Goal: Obtain resource: Obtain resource

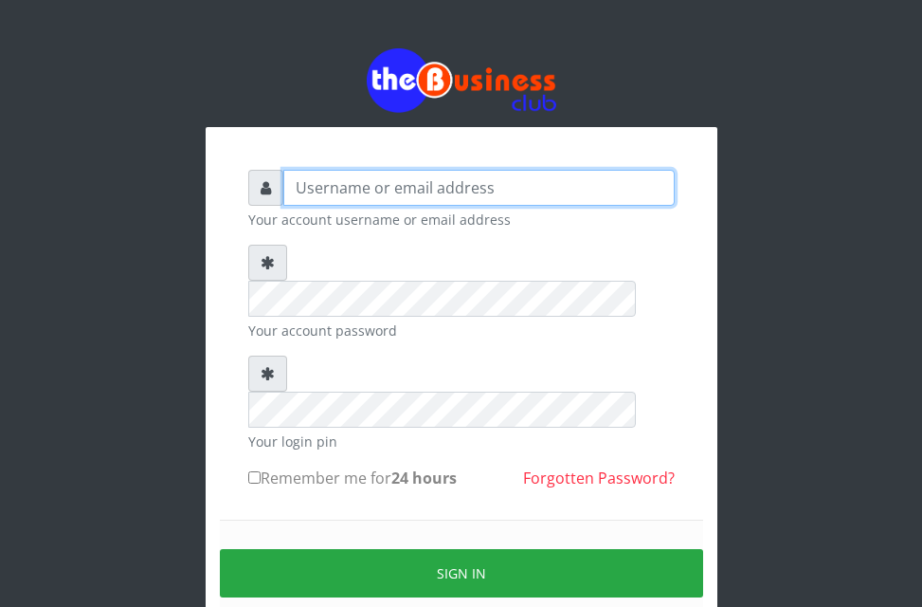
type input "ogooluwaireoluwa@gmail.com"
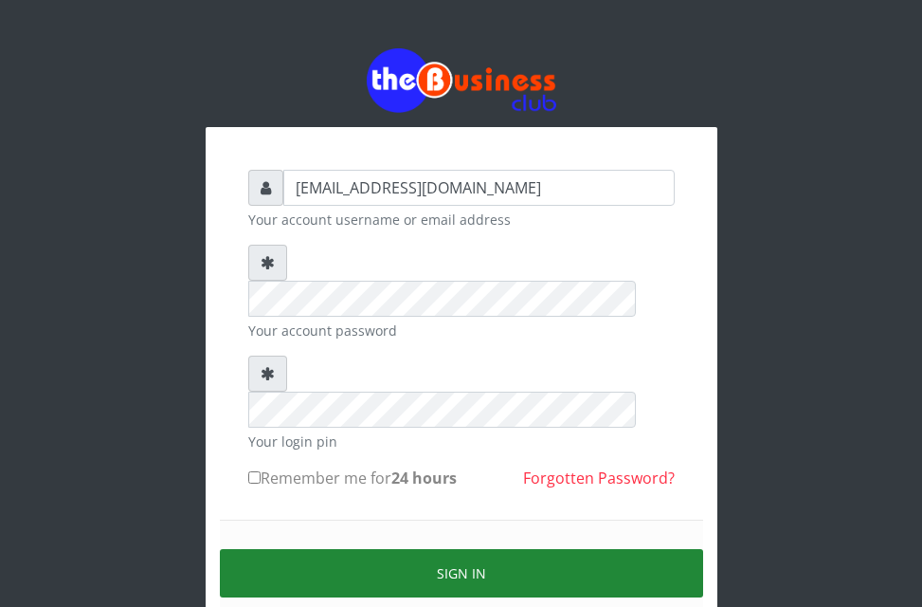
click at [466, 549] on button "Sign in" at bounding box center [461, 573] width 483 height 48
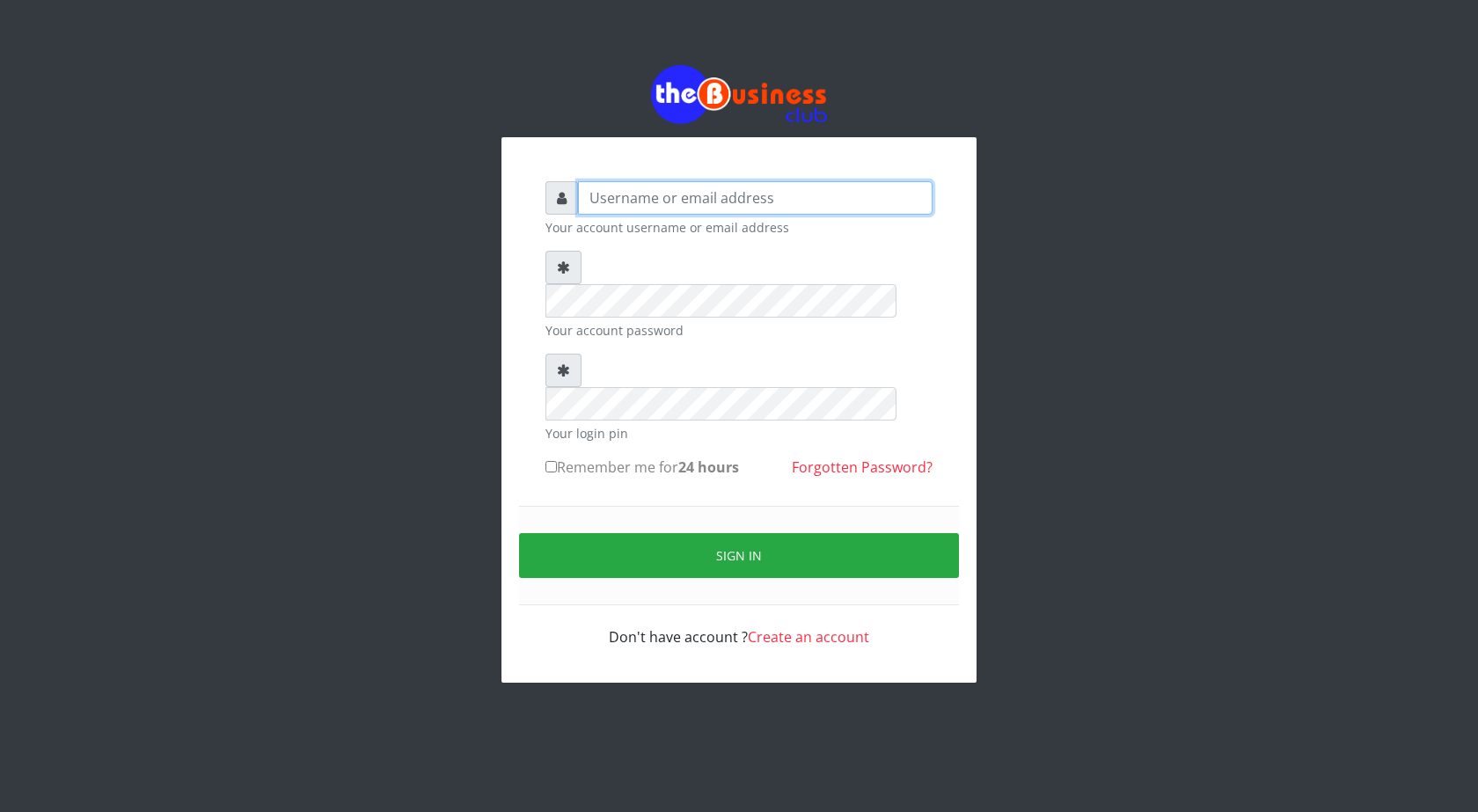
type input "ogooluwaireoluwa@gmail.com"
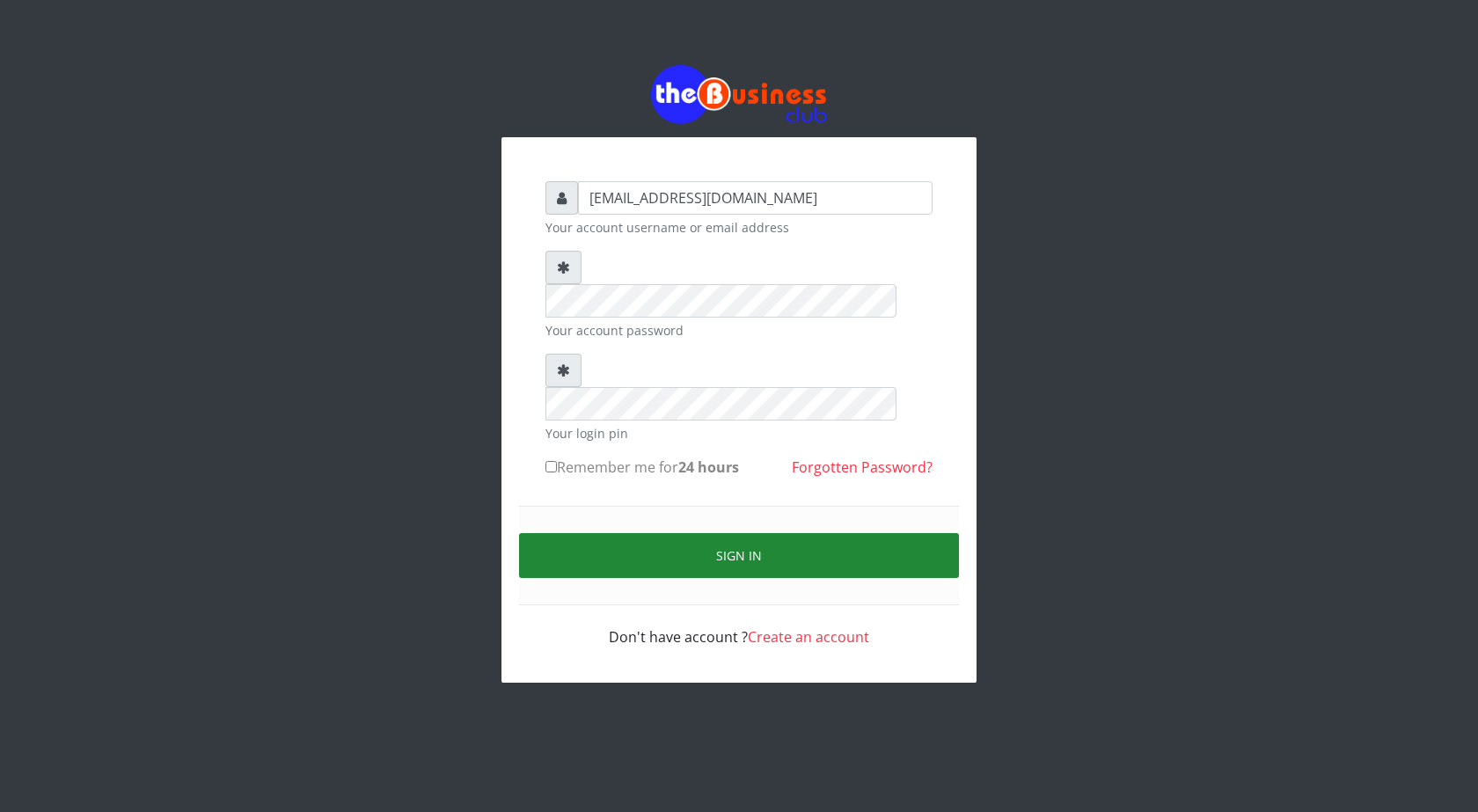
click at [791, 533] on button "Sign in" at bounding box center [739, 555] width 440 height 45
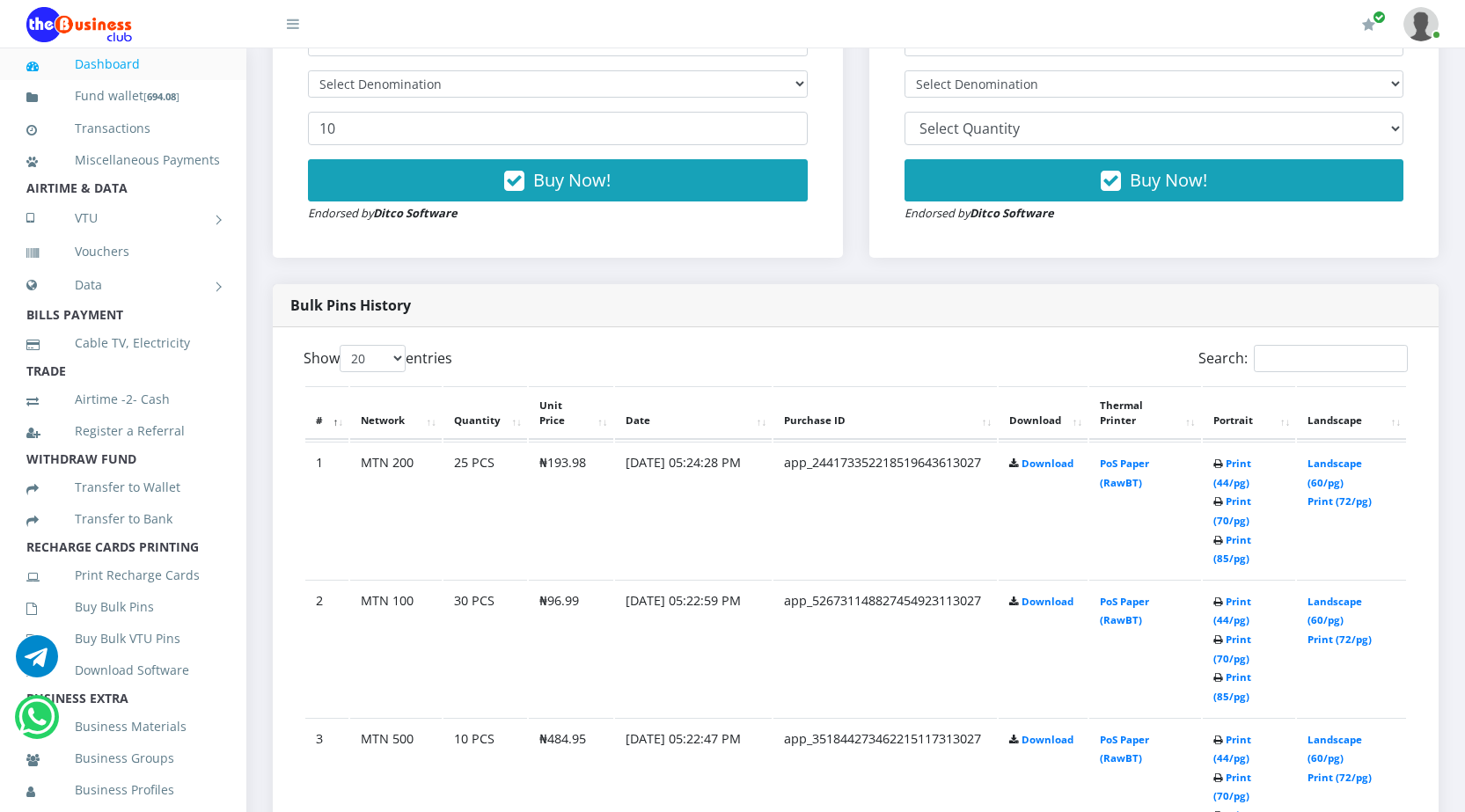
scroll to position [703, 0]
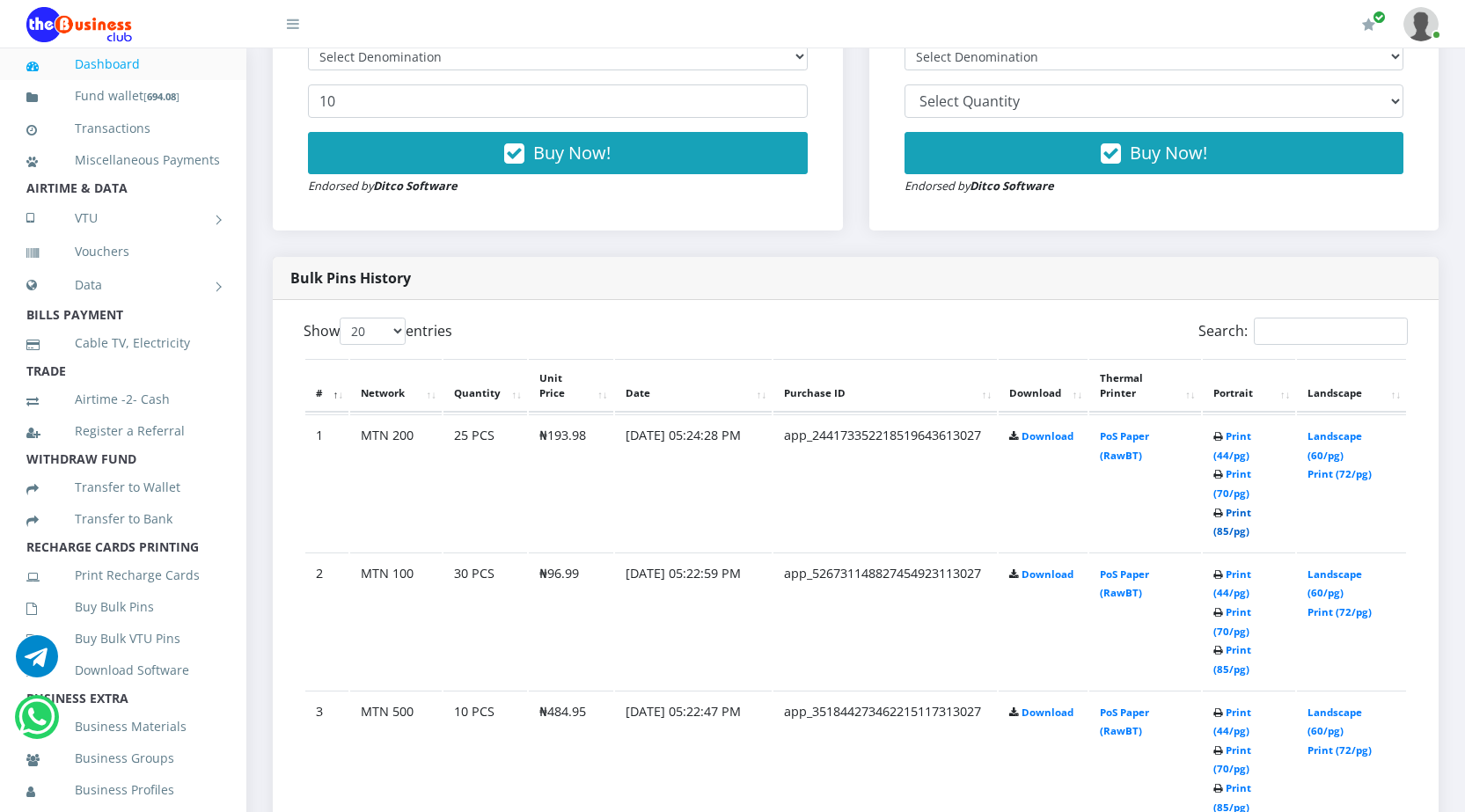
click at [1225, 529] on link "Print (85/pg)" at bounding box center [1232, 522] width 38 height 32
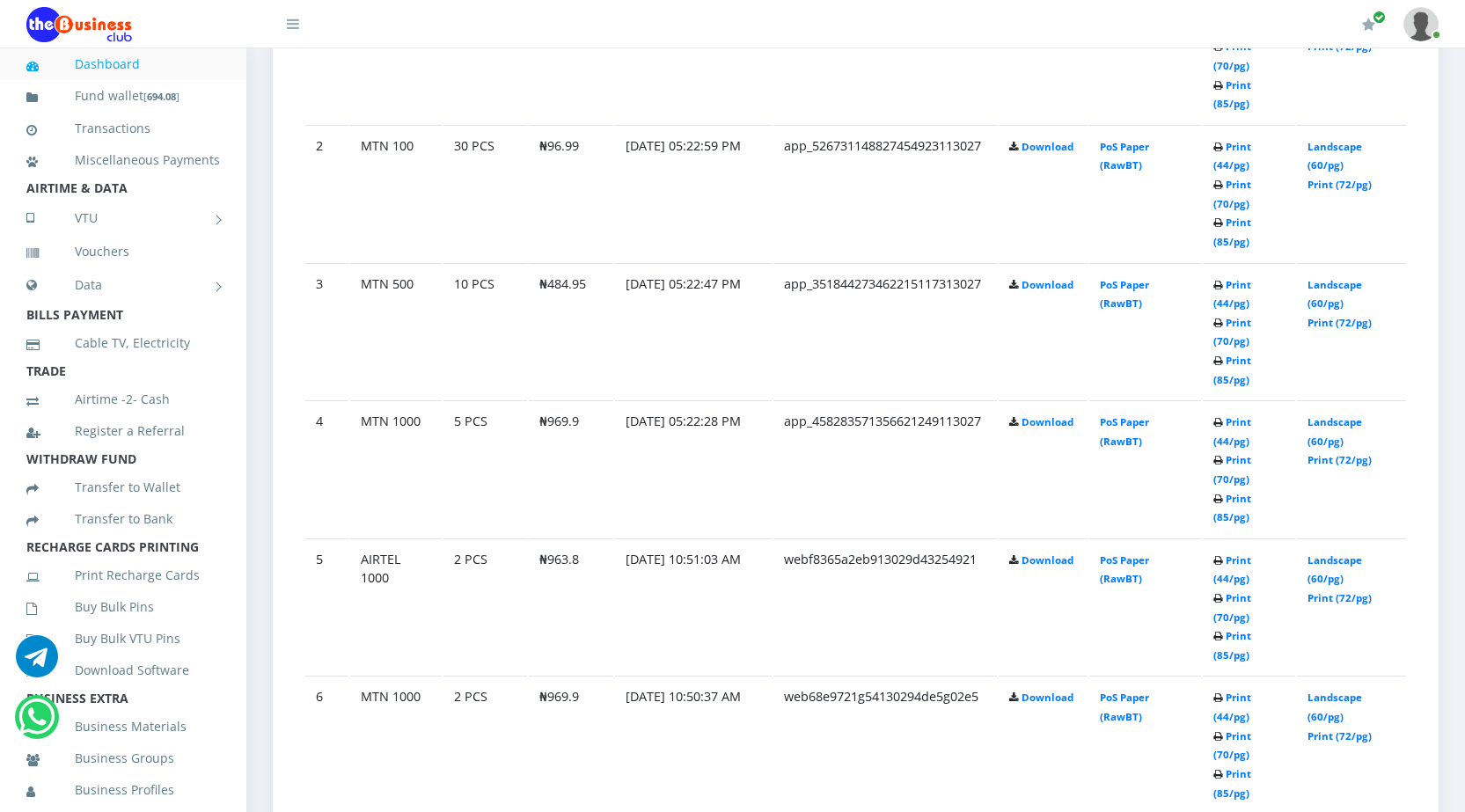
scroll to position [1143, 0]
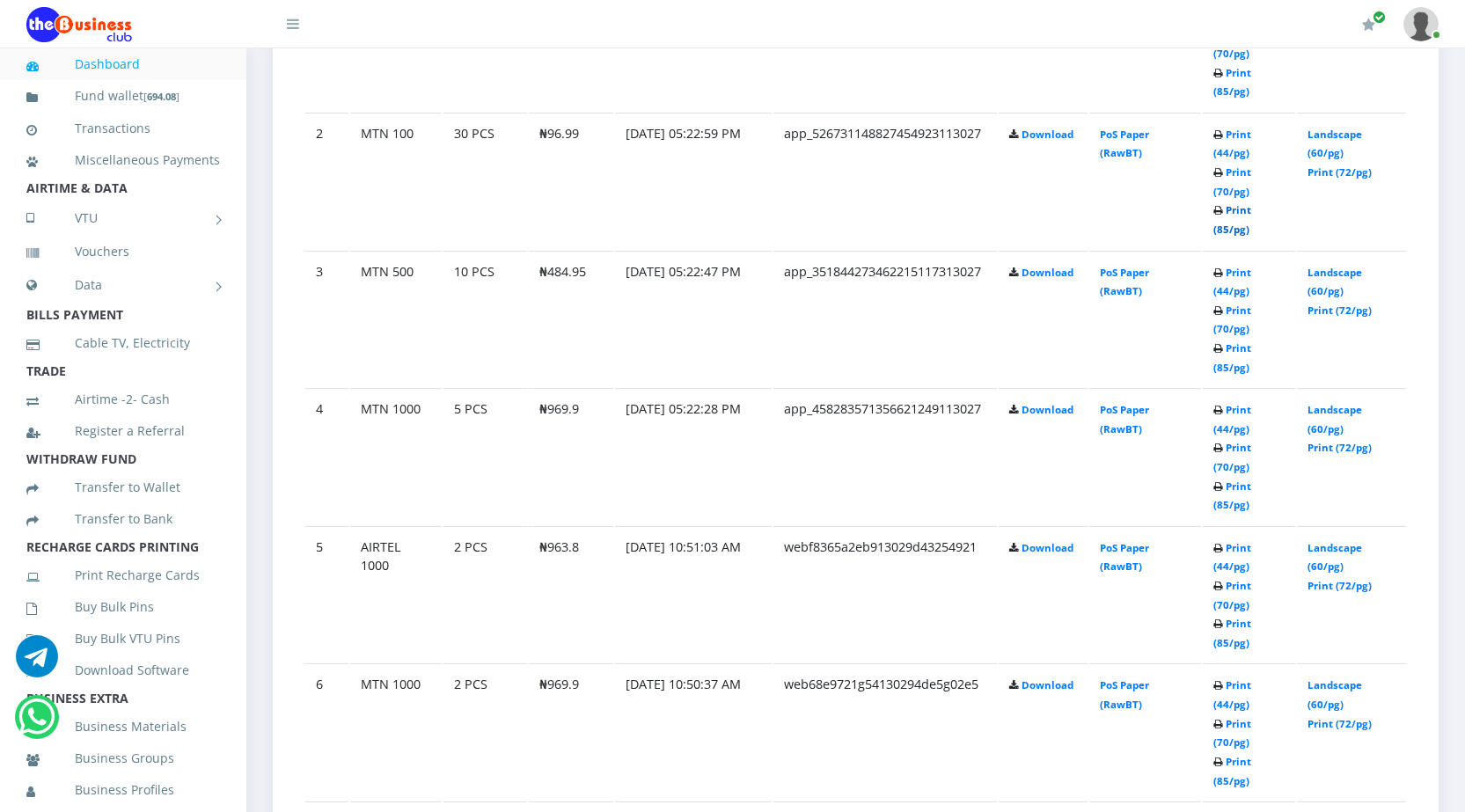
click at [1225, 226] on link "Print (85/pg)" at bounding box center [1232, 219] width 38 height 32
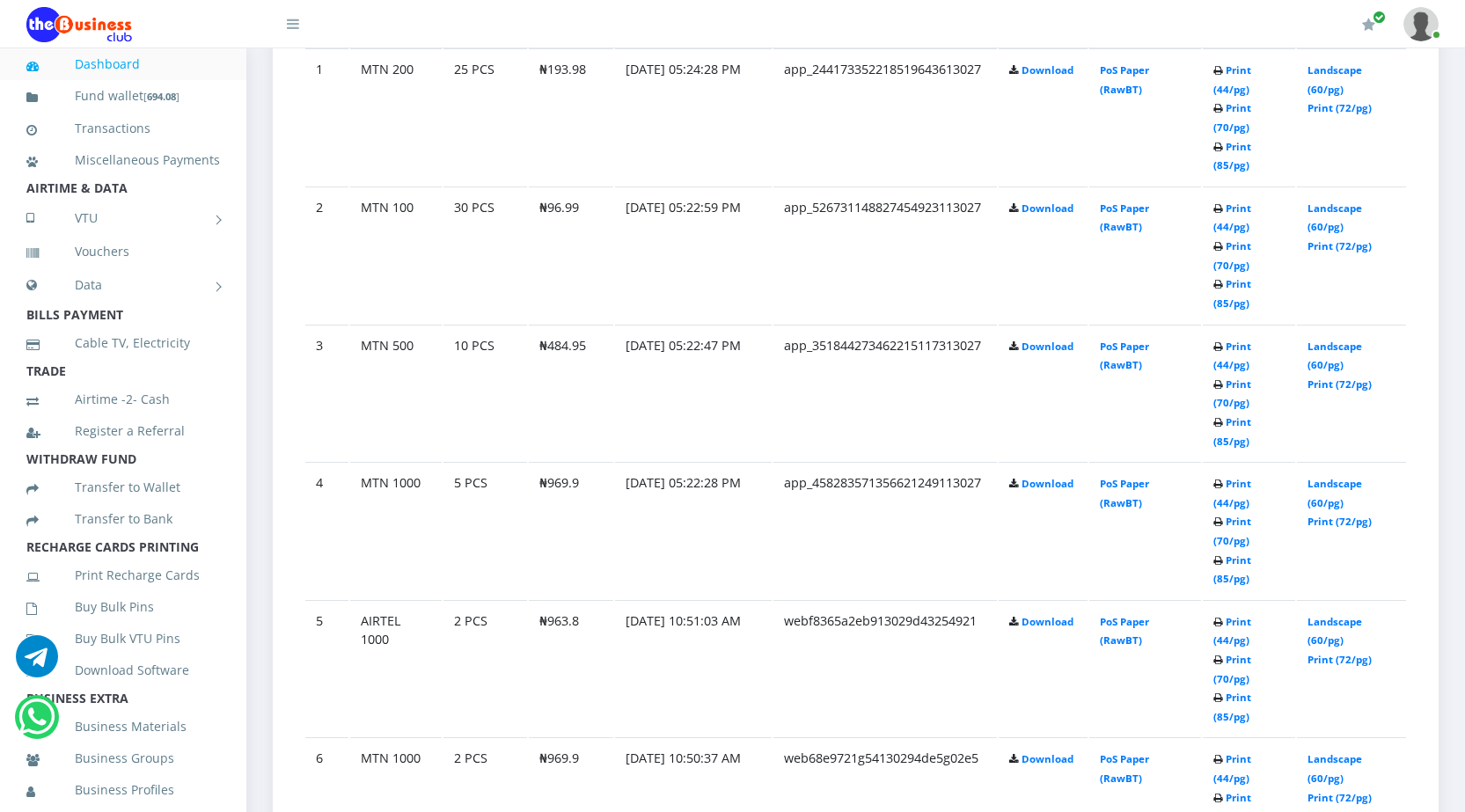
scroll to position [1143, 0]
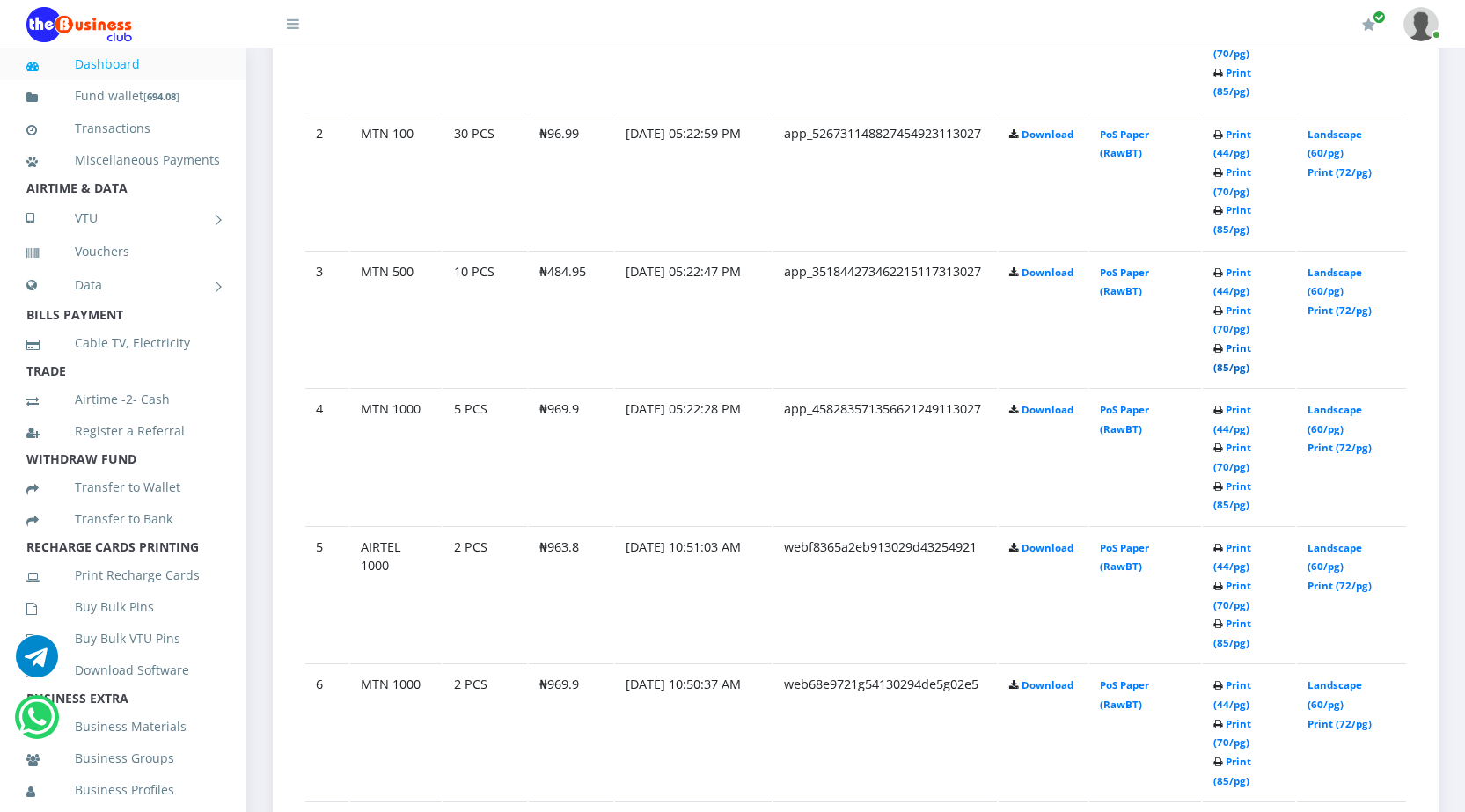
click at [1222, 365] on link "Print (85/pg)" at bounding box center [1232, 357] width 38 height 32
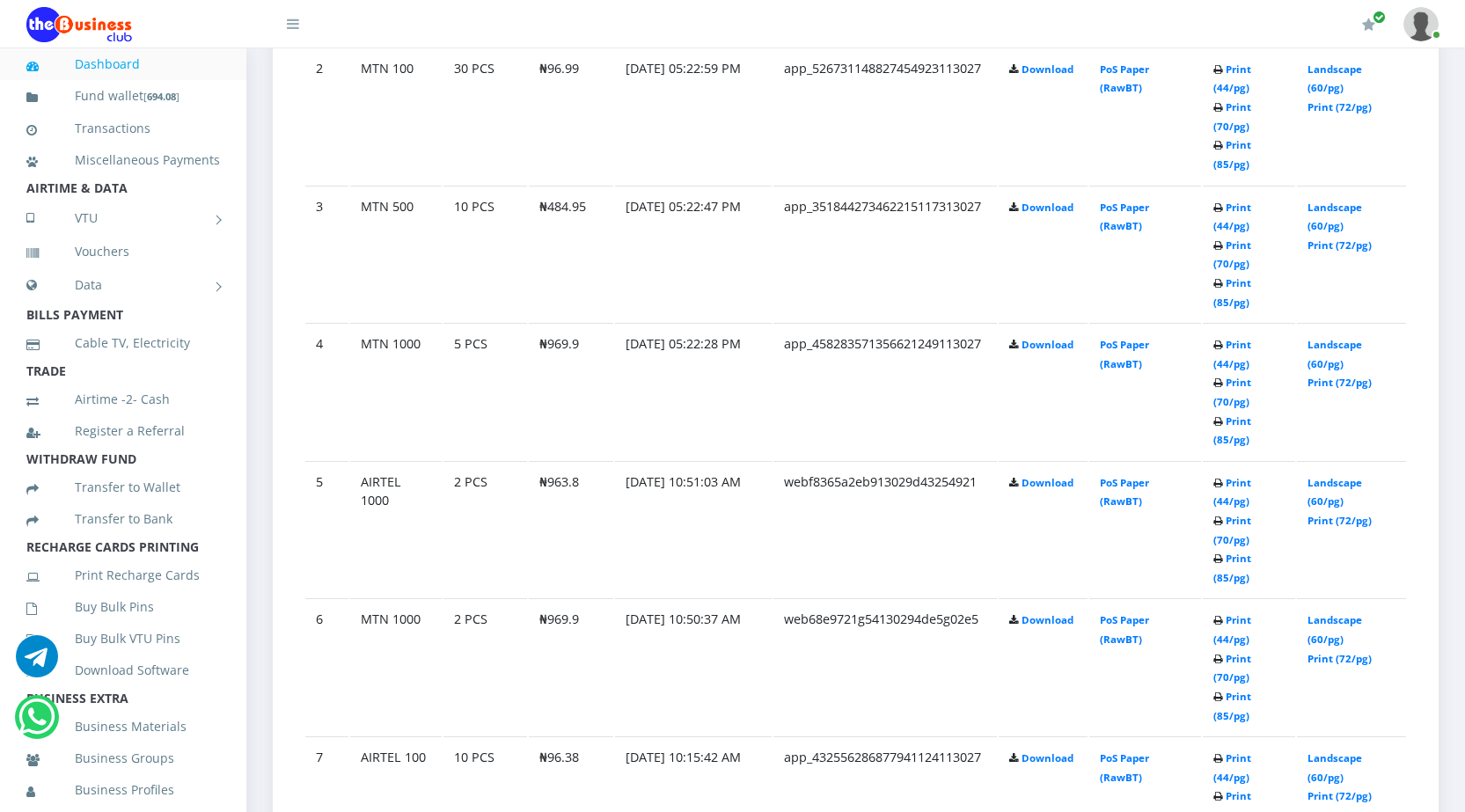
scroll to position [1143, 0]
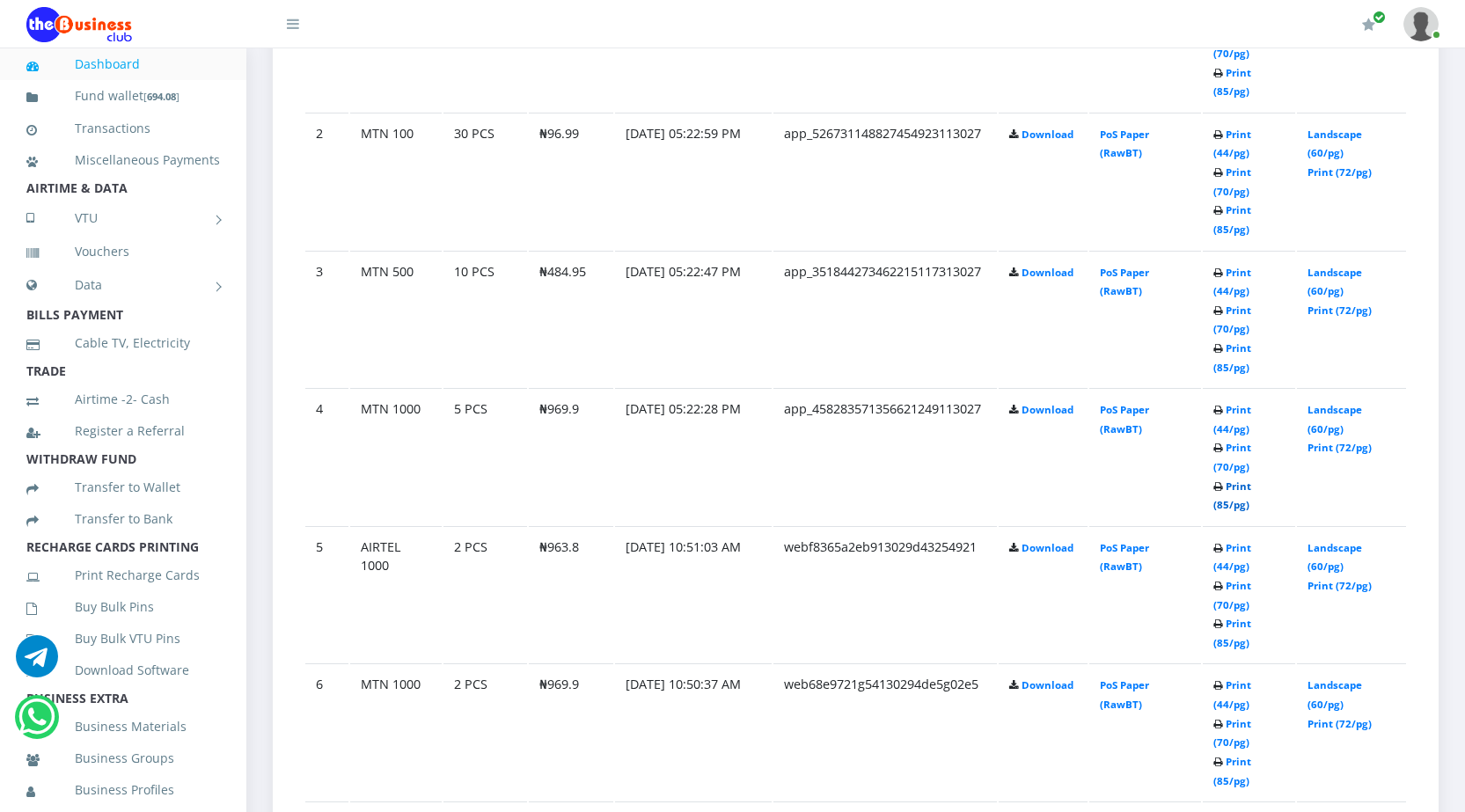
click at [1222, 498] on link "Print (85/pg)" at bounding box center [1232, 496] width 38 height 32
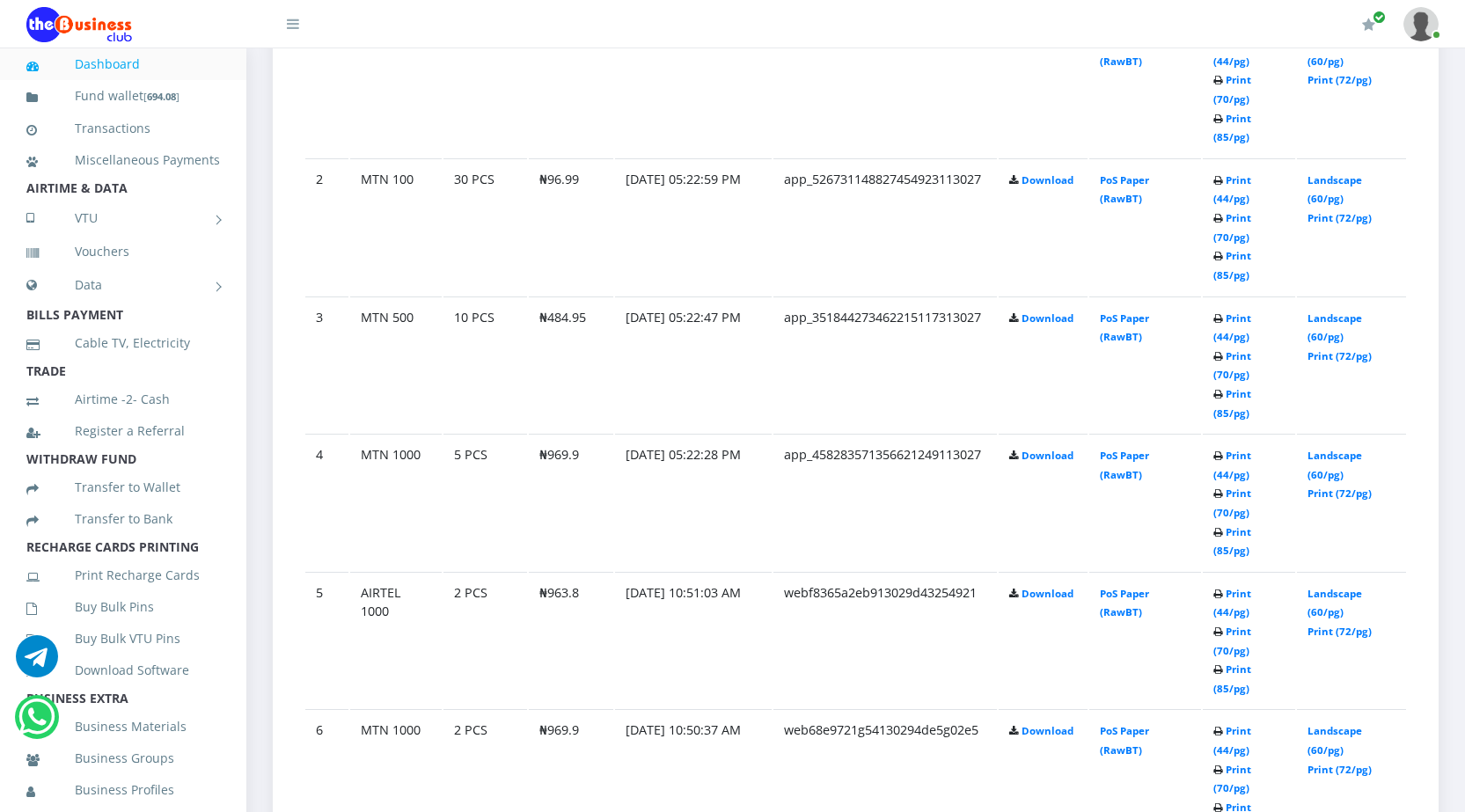
scroll to position [1143, 0]
